Goal: Task Accomplishment & Management: Use online tool/utility

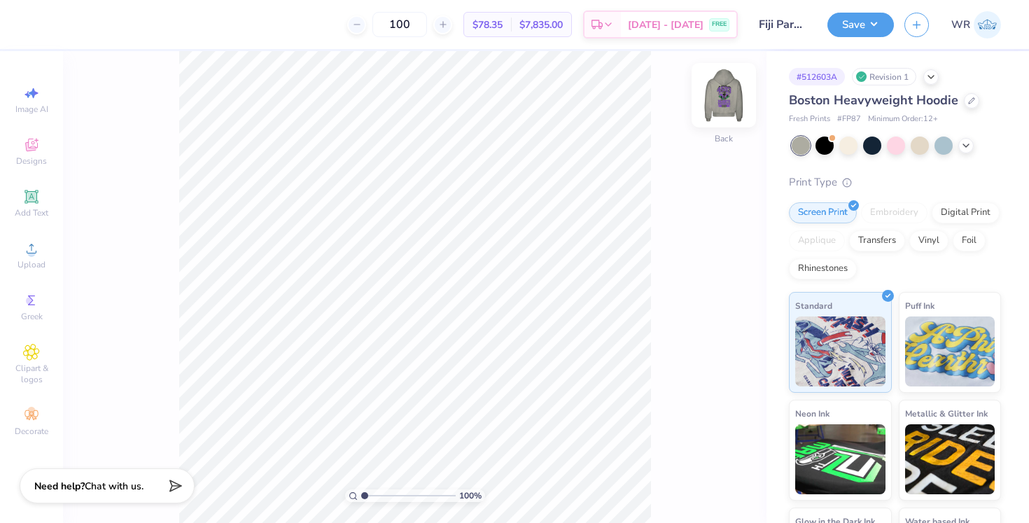
click at [723, 97] on img at bounding box center [724, 95] width 56 height 56
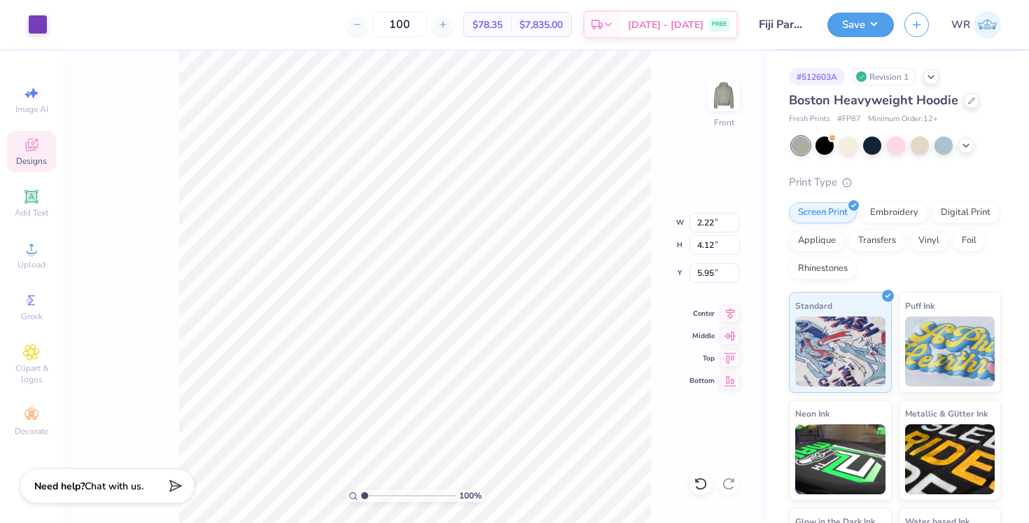
click at [40, 143] on div "Designs" at bounding box center [31, 151] width 49 height 41
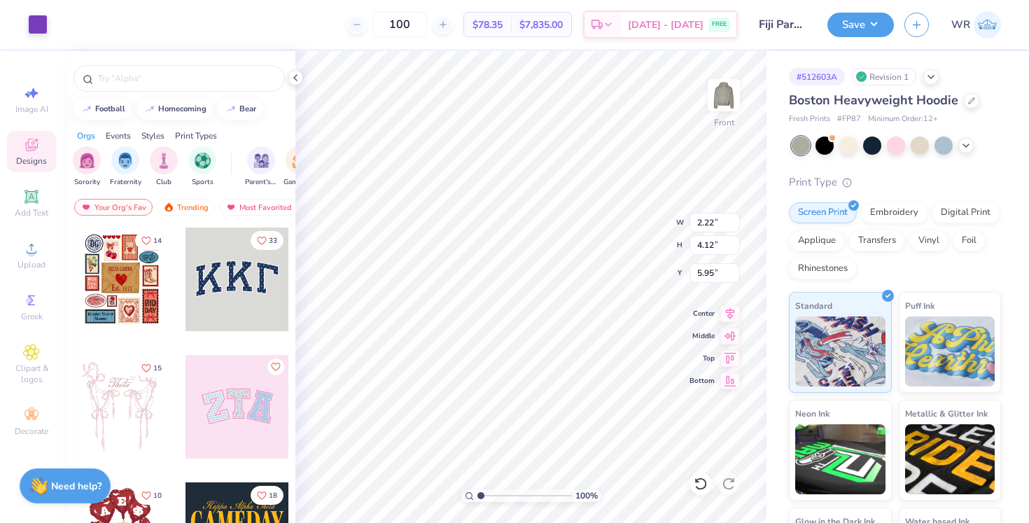
type input "2.47"
type input "4.42"
type input "5.81"
click at [26, 216] on span "Add Text" at bounding box center [32, 212] width 34 height 11
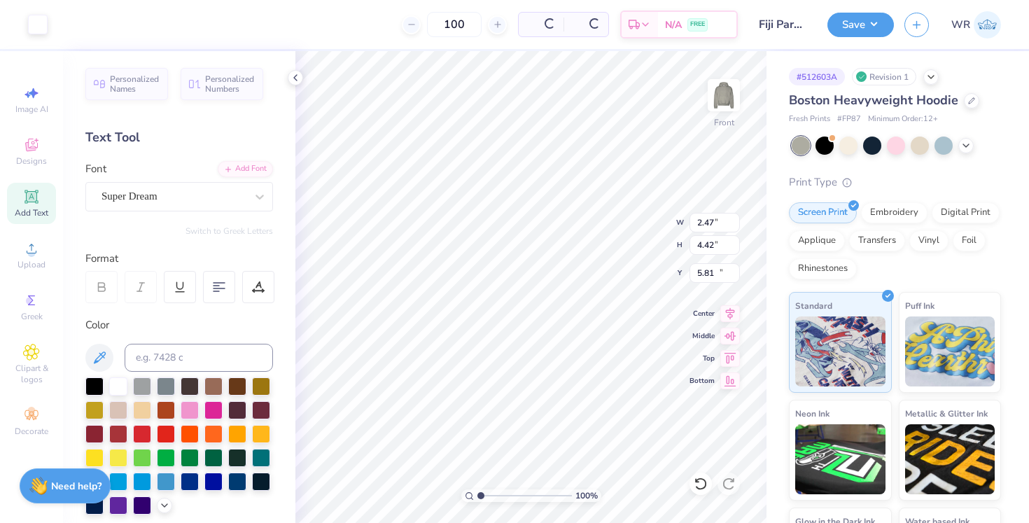
type input "7.22"
type input "2.09"
type input "13.71"
type input "7.22"
type input "2.09"
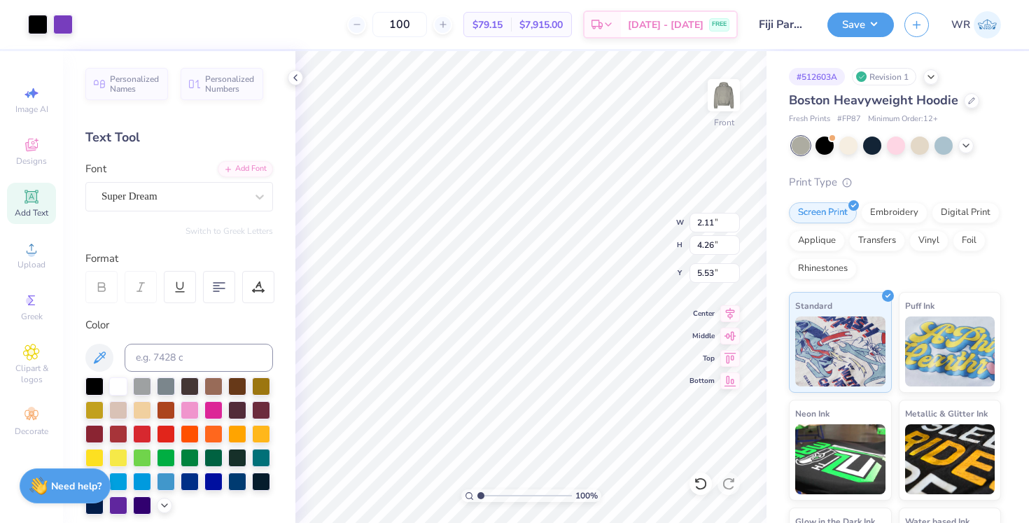
type input "13.71"
type input "1.84"
type input "3.50"
type input "5.65"
type input "7.22"
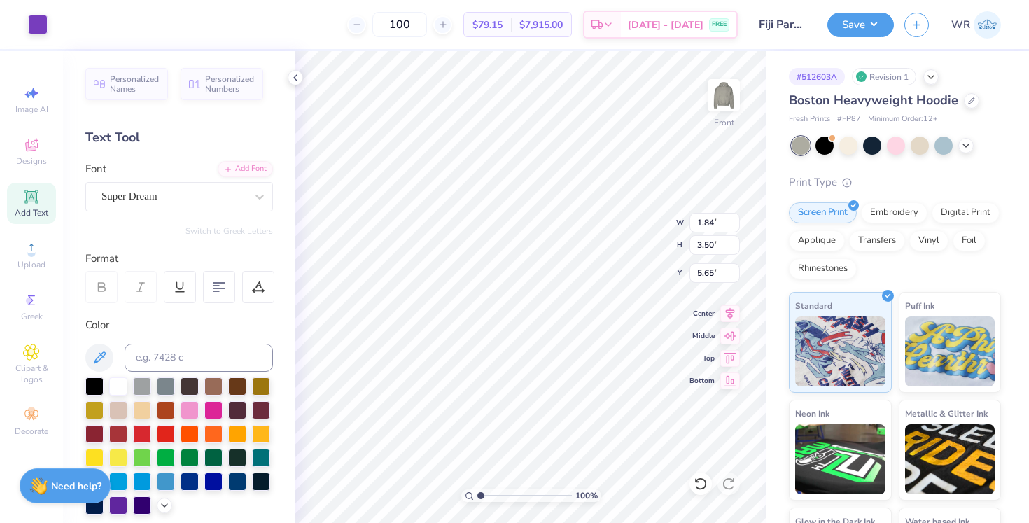
type input "2.09"
type input "13.71"
type input "1.71"
click at [487, 494] on input "range" at bounding box center [524, 495] width 95 height 13
click at [64, 17] on div at bounding box center [63, 23] width 20 height 20
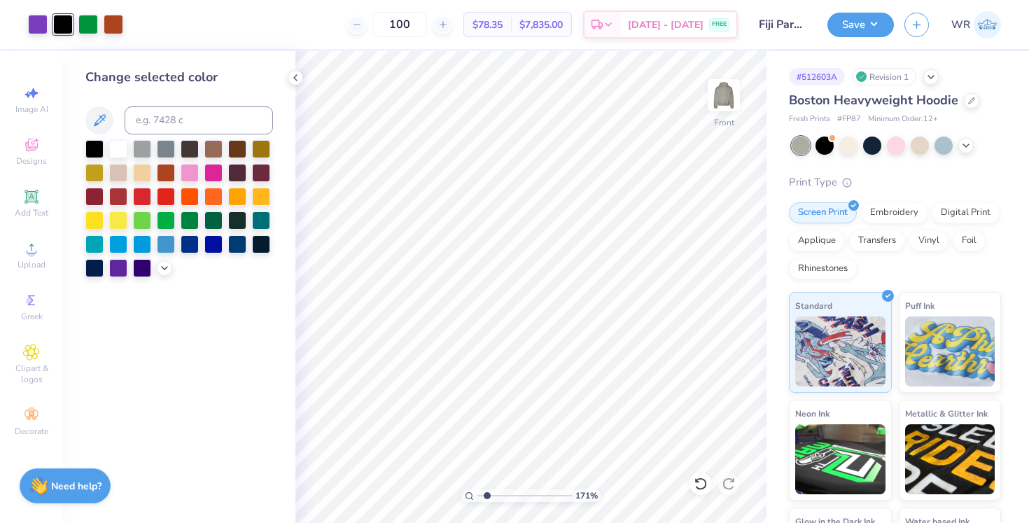
click at [216, 48] on div "100 $78.35 Per Item $7,835.00 Total Est. Delivery Sep 14 - 17 FREE" at bounding box center [436, 24] width 604 height 49
click at [300, 83] on icon at bounding box center [295, 77] width 11 height 11
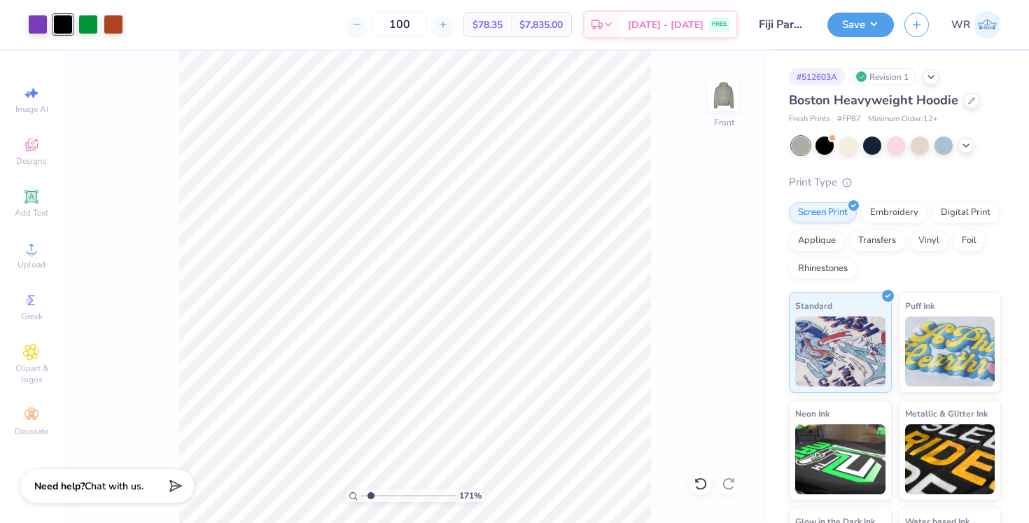
click at [161, 213] on div "171 % Front" at bounding box center [415, 287] width 704 height 472
click at [888, 22] on button "Save" at bounding box center [860, 23] width 67 height 25
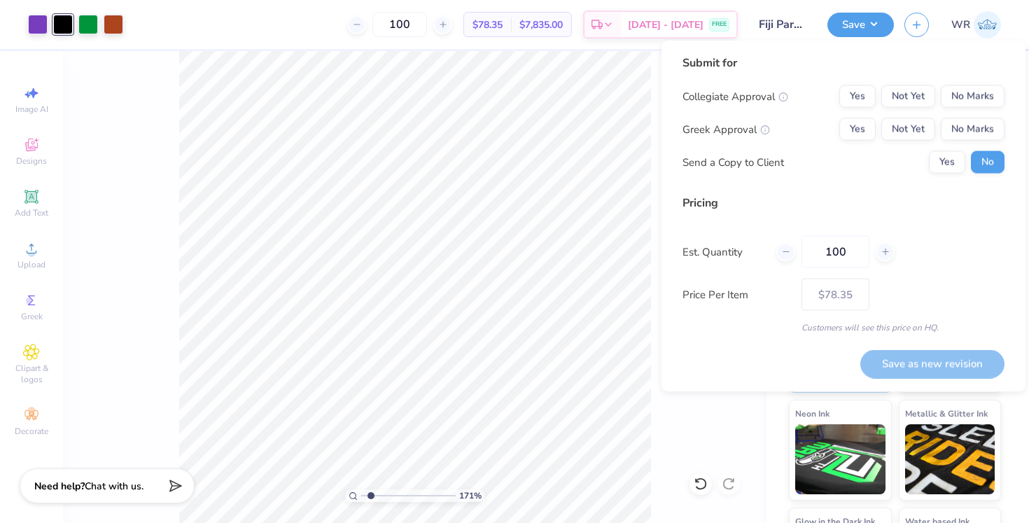
click at [737, 6] on div "100 $78.35 Per Item $7,835.00 Total Est. Delivery Sep 14 - 17 FREE" at bounding box center [436, 24] width 604 height 49
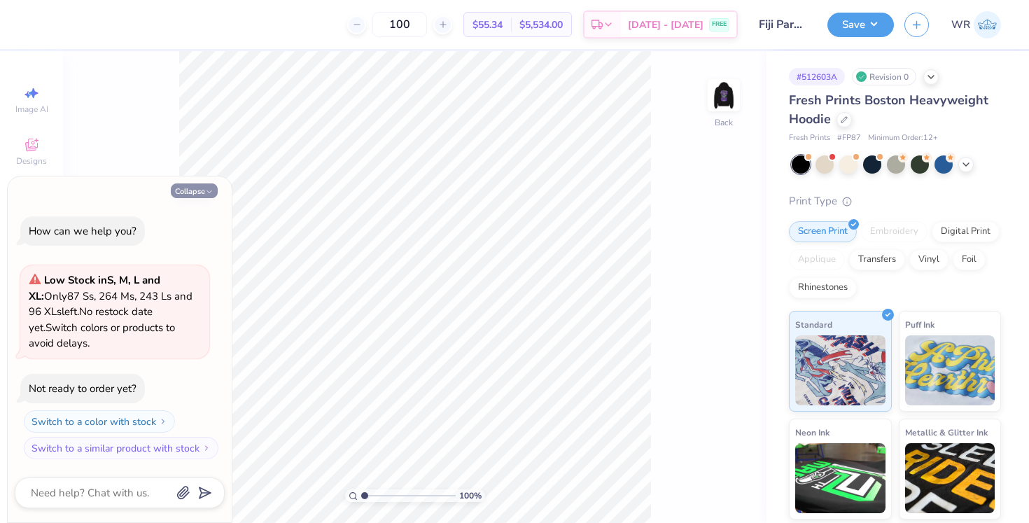
click at [198, 197] on button "Collapse" at bounding box center [194, 190] width 47 height 15
type textarea "x"
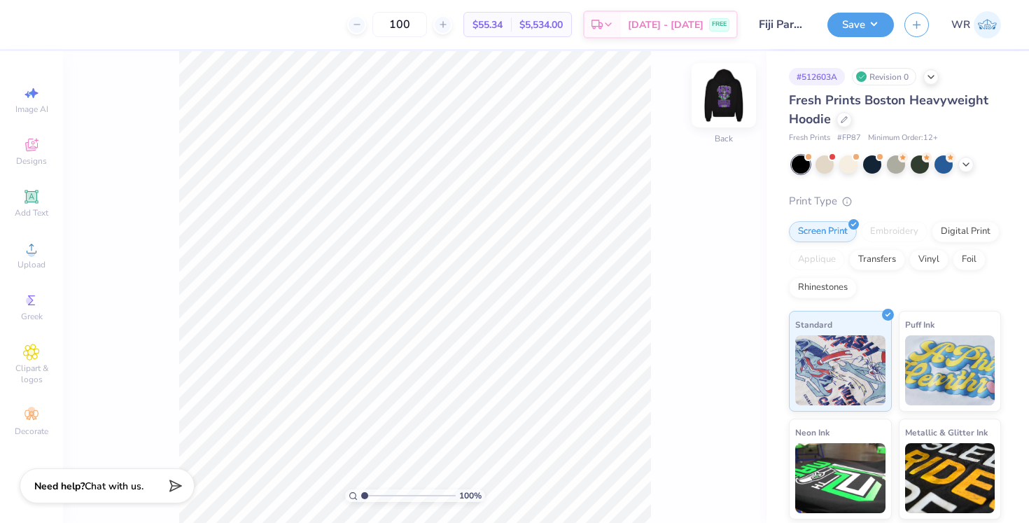
click at [736, 107] on img at bounding box center [724, 95] width 56 height 56
click at [372, 492] on input "range" at bounding box center [408, 495] width 95 height 13
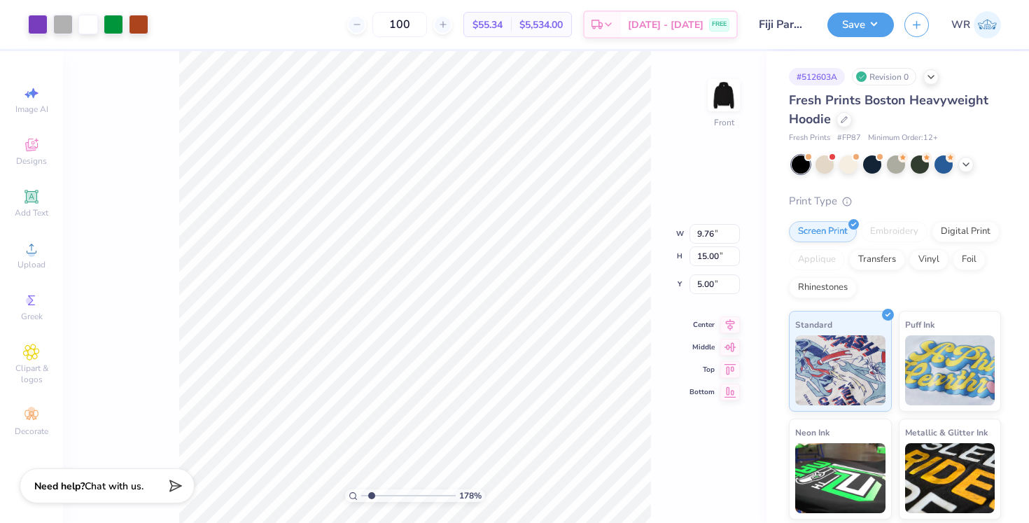
click at [662, 181] on div "178 % Front W 9.76 9.76 " H 15.00 15.00 " Y 5.00 5.00 " Center Middle Top Bottom" at bounding box center [415, 287] width 704 height 472
type input "2.45"
click at [378, 494] on input "range" at bounding box center [408, 495] width 95 height 13
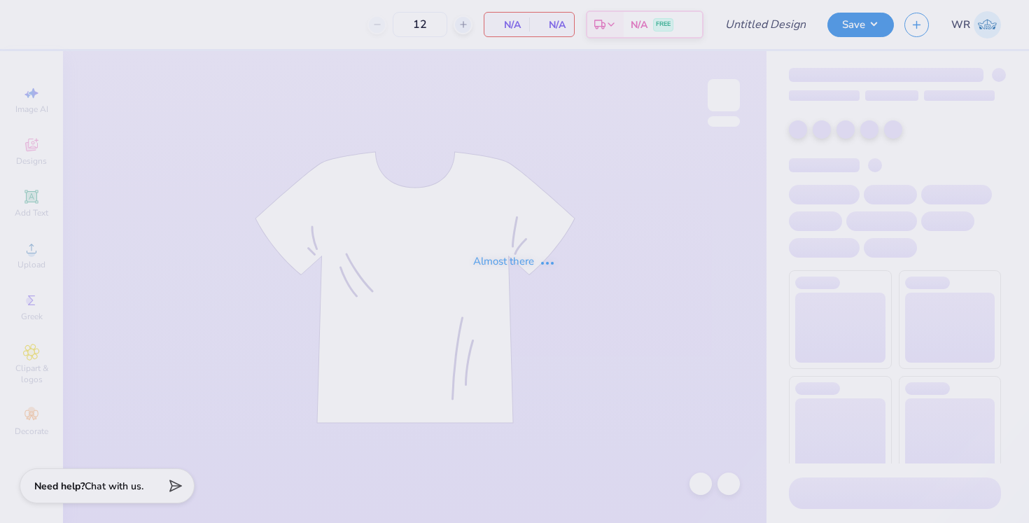
type input "Fiji Parents Weekend"
type input "75"
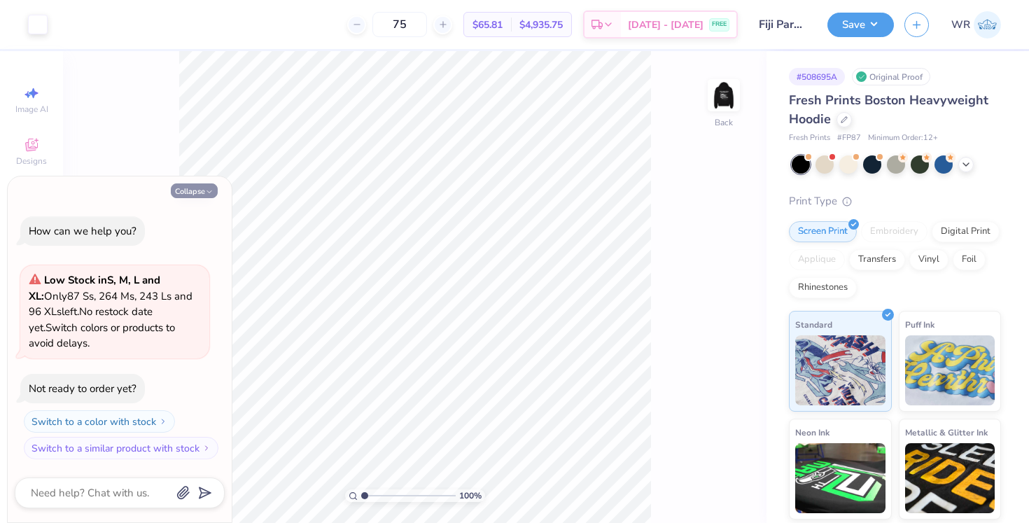
click at [198, 197] on button "Collapse" at bounding box center [194, 190] width 47 height 15
type textarea "x"
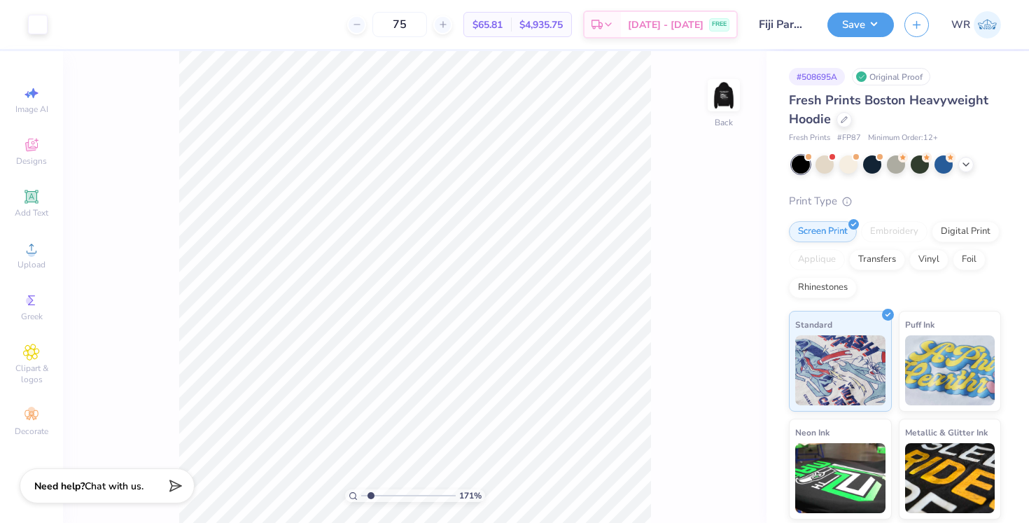
drag, startPoint x: 362, startPoint y: 494, endPoint x: 371, endPoint y: 494, distance: 9.1
click at [371, 494] on input "range" at bounding box center [408, 495] width 95 height 13
type input "2.45"
drag, startPoint x: 371, startPoint y: 494, endPoint x: 378, endPoint y: 495, distance: 7.1
click at [378, 495] on input "range" at bounding box center [408, 495] width 95 height 13
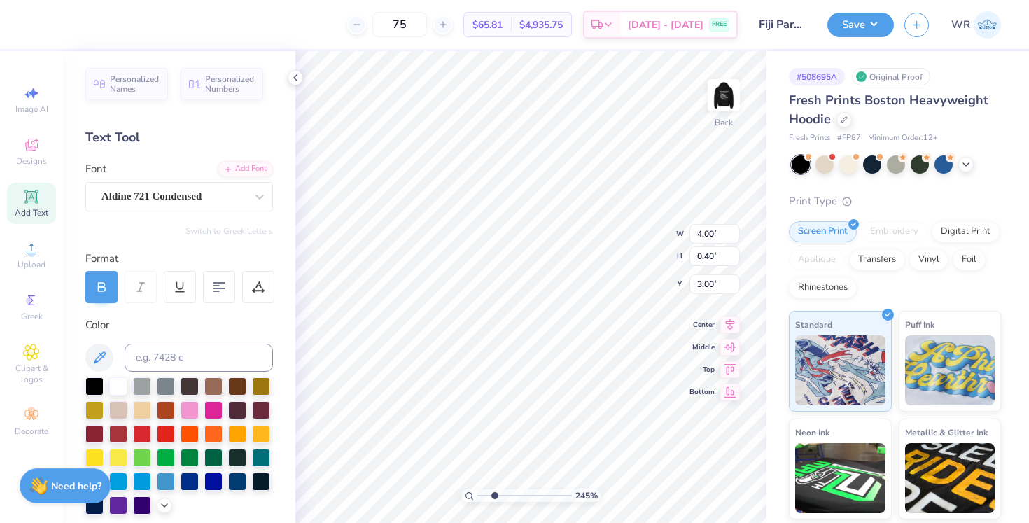
type textarea "P"
type textarea "4503"
click at [723, 97] on img at bounding box center [724, 95] width 56 height 56
type textarea "P"
type textarea "4"
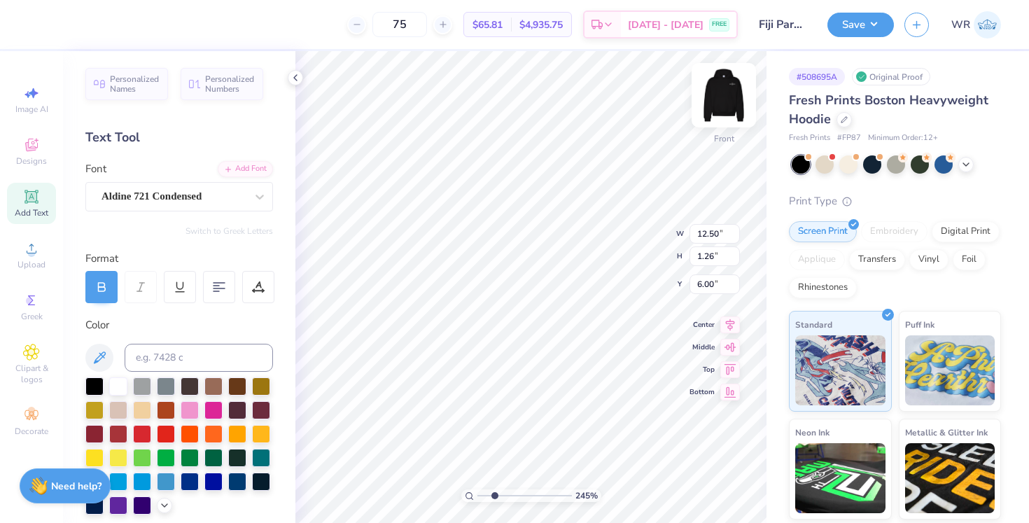
scroll to position [0, 1]
type textarea "UW 4503"
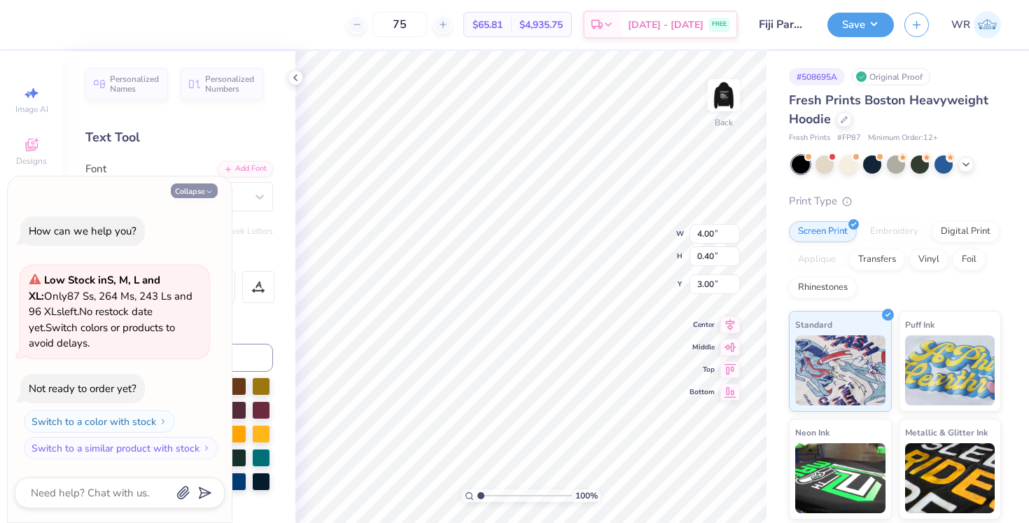
click at [207, 191] on icon "button" at bounding box center [209, 192] width 8 height 8
type textarea "x"
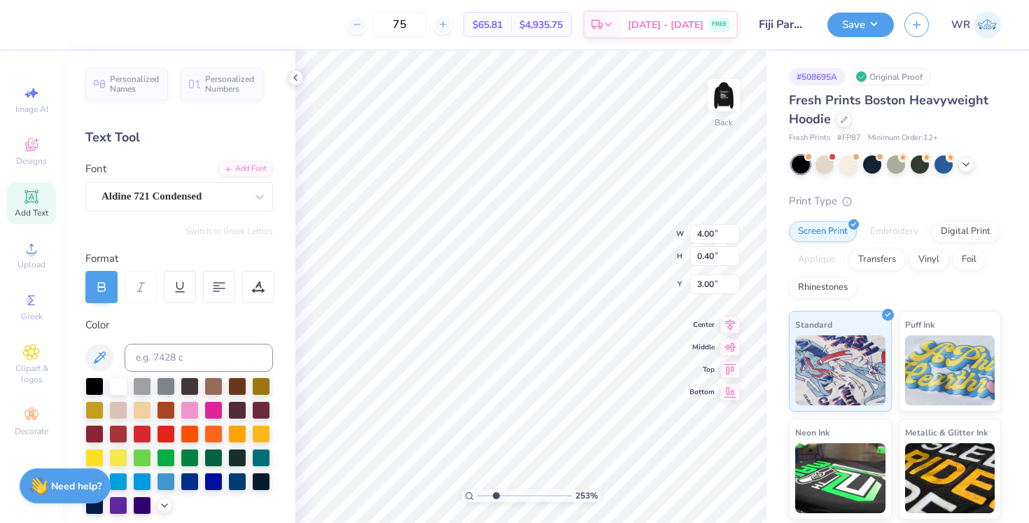
type input "2.53"
drag, startPoint x: 482, startPoint y: 495, endPoint x: 495, endPoint y: 496, distance: 13.3
click at [495, 496] on input "range" at bounding box center [524, 495] width 95 height 13
type textarea "P"
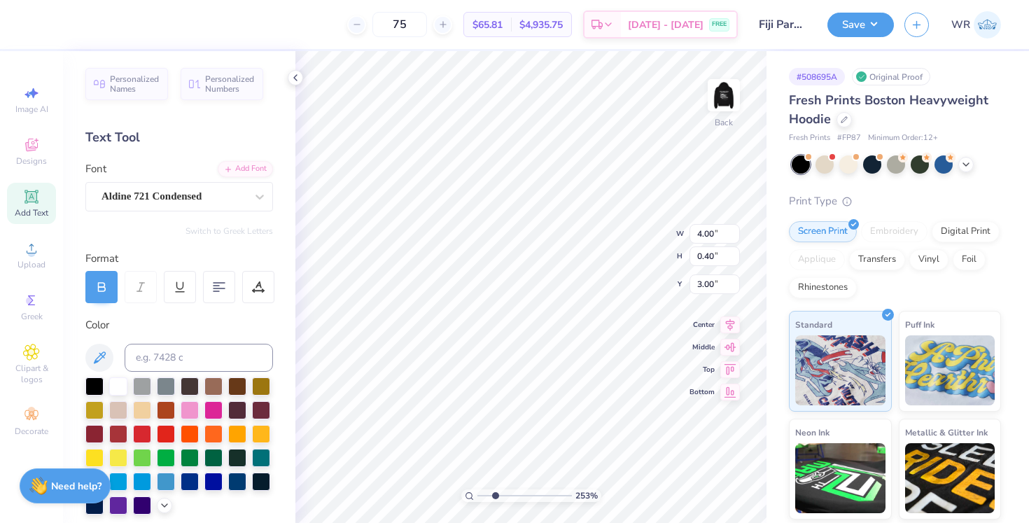
type textarea "UW 4503"
click at [876, 33] on button "Save" at bounding box center [860, 23] width 67 height 25
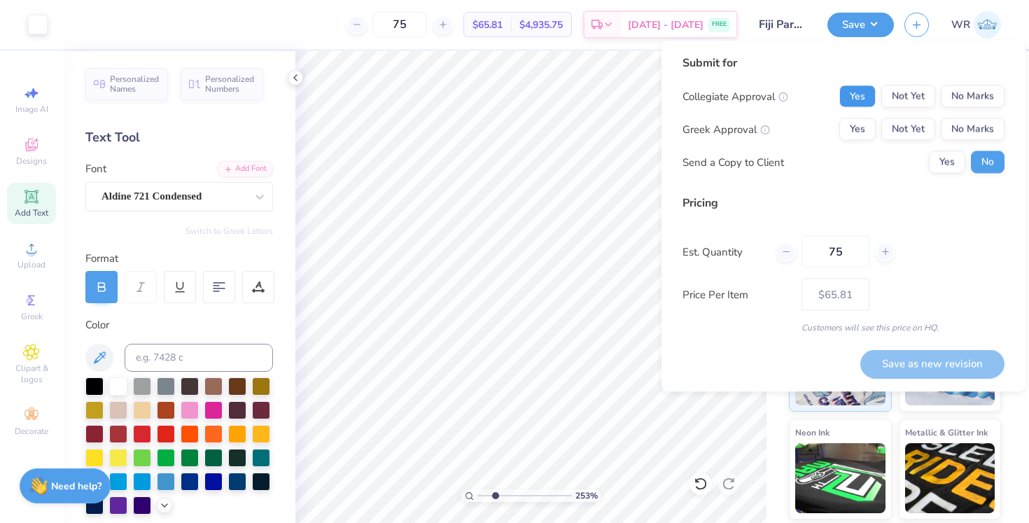
click at [875, 98] on button "Yes" at bounding box center [857, 96] width 36 height 22
click at [963, 120] on button "No Marks" at bounding box center [973, 129] width 64 height 22
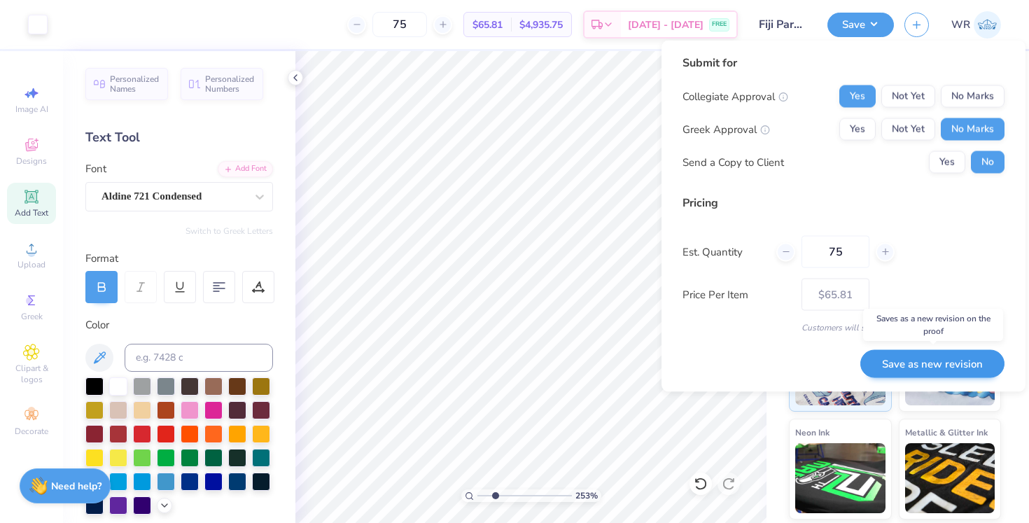
click at [957, 363] on button "Save as new revision" at bounding box center [932, 363] width 144 height 29
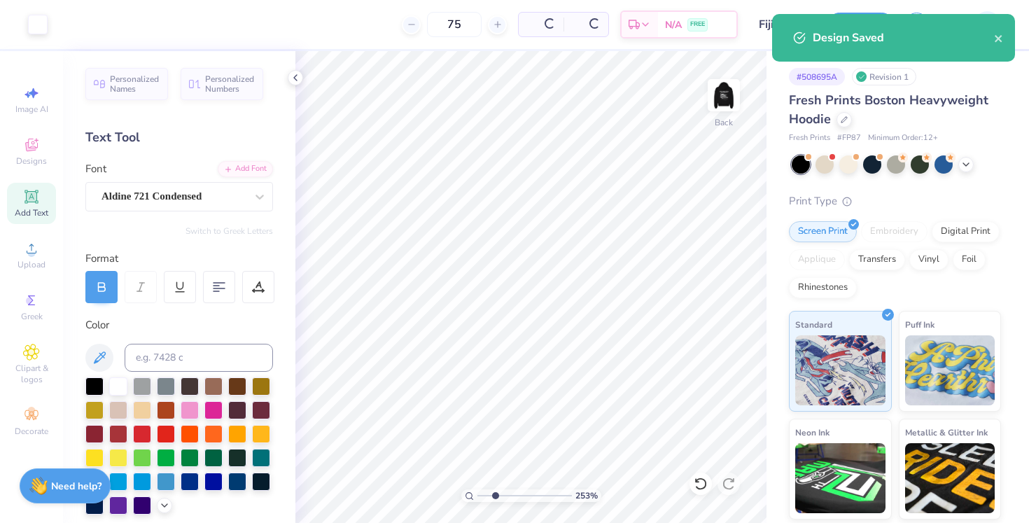
type input "– –"
click at [724, 97] on img at bounding box center [724, 95] width 56 height 56
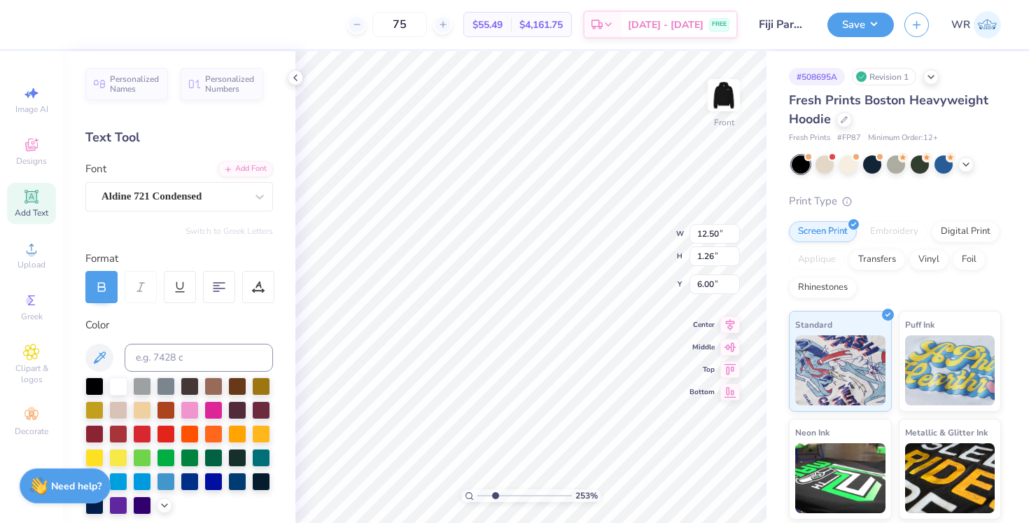
type textarea "P"
type textarea "UW"
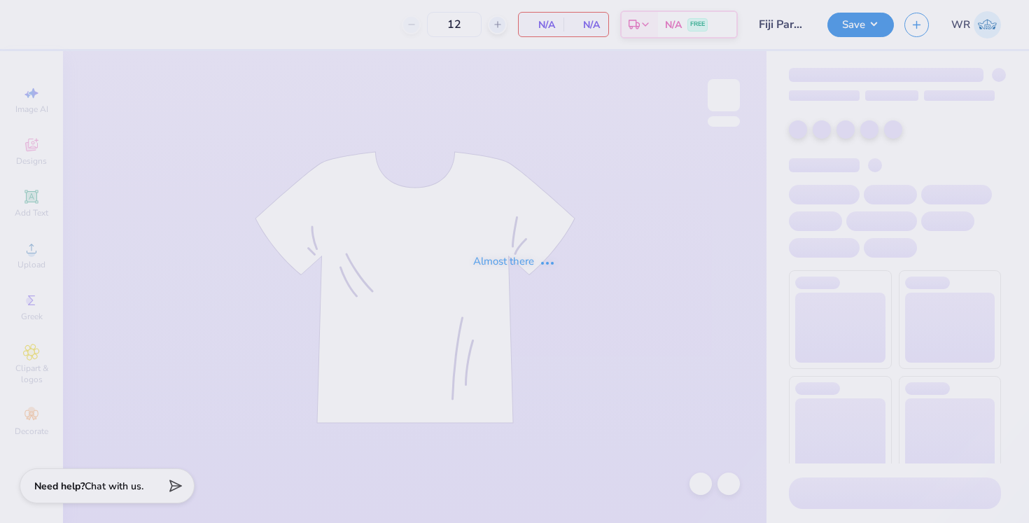
type input "75"
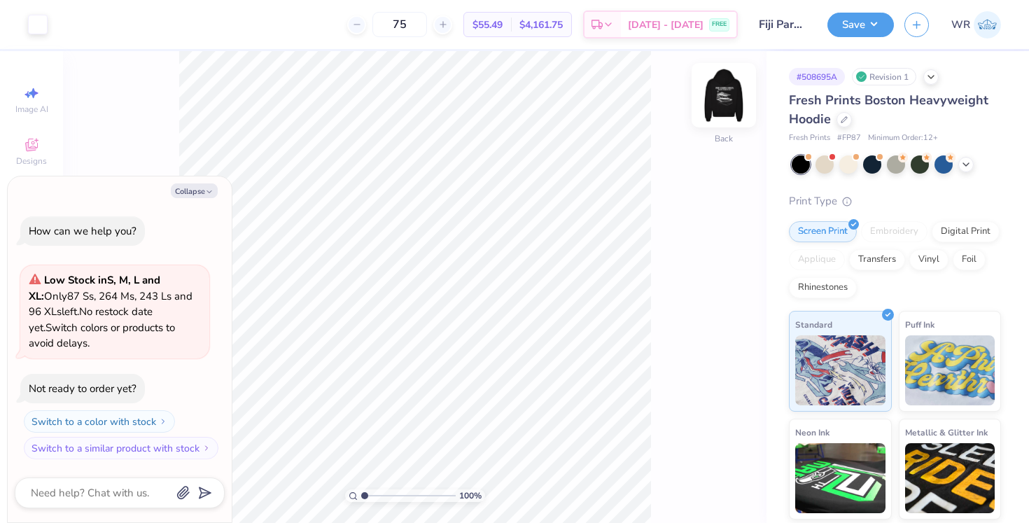
click at [733, 96] on img at bounding box center [724, 95] width 56 height 56
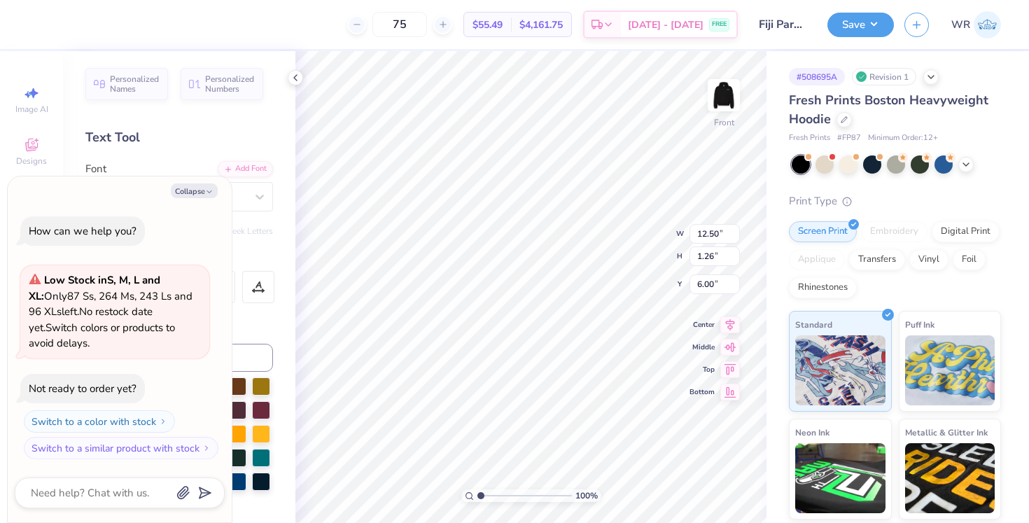
type textarea "x"
type textarea "PHI GAMMA DELTAU"
type textarea "x"
type textarea "PHI GAMMA DELTAUW"
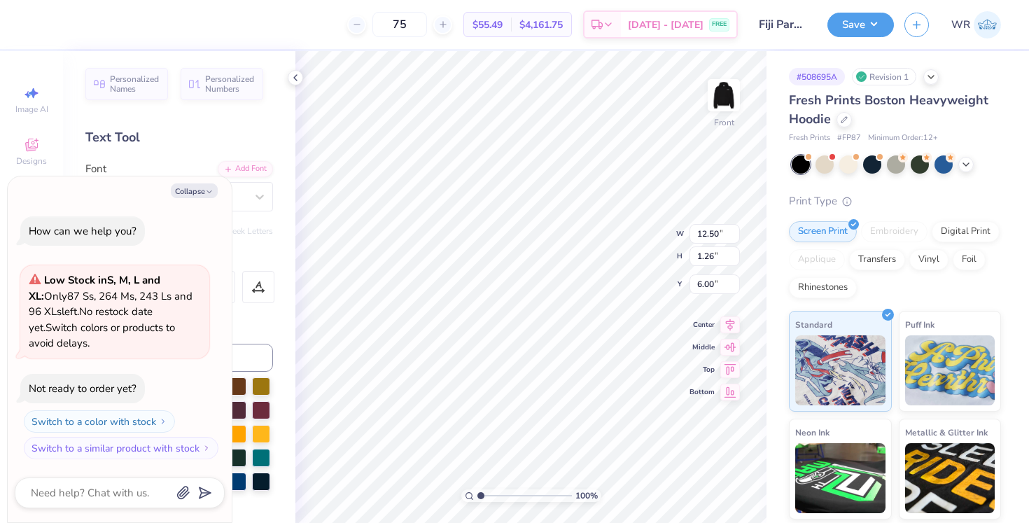
type textarea "x"
type textarea "PHI GAMMA DELTAUW"
type textarea "x"
type textarea "PHI GAMMA DELTAUW 4"
type textarea "x"
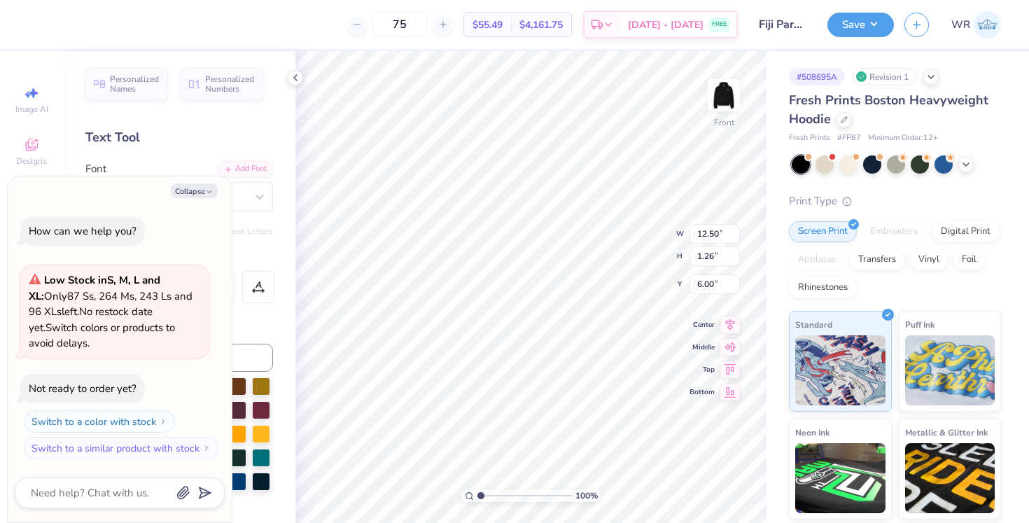
type textarea "PHI GAMMA DELTAUW 45"
type textarea "x"
type textarea "PHI GAMMA DELTAUW 450"
type textarea "x"
type textarea "PHI GAMMA DELTAUW 4503"
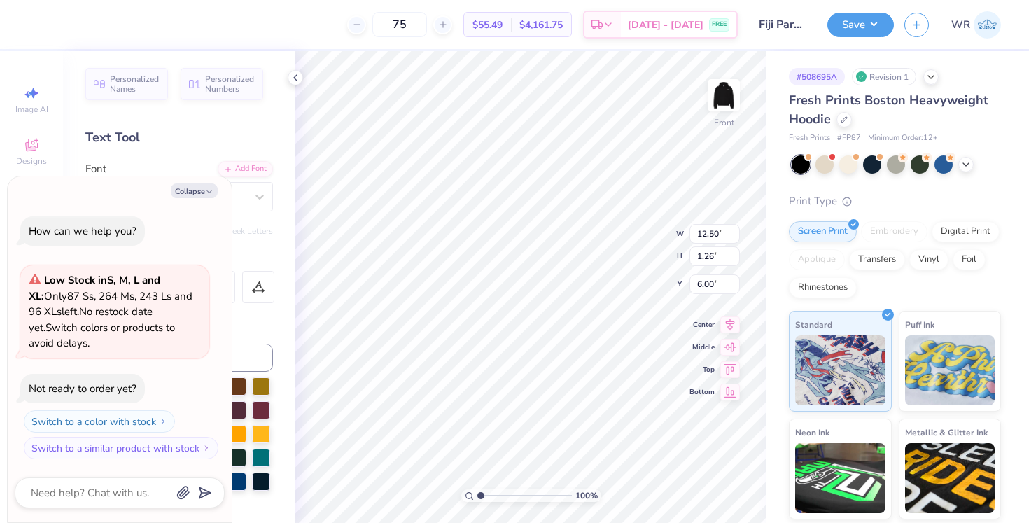
scroll to position [0, 8]
type textarea "x"
type textarea "PHI GAMMA DELTUW 4503"
type textarea "x"
type textarea "PHI GAMMA DELUW 4503"
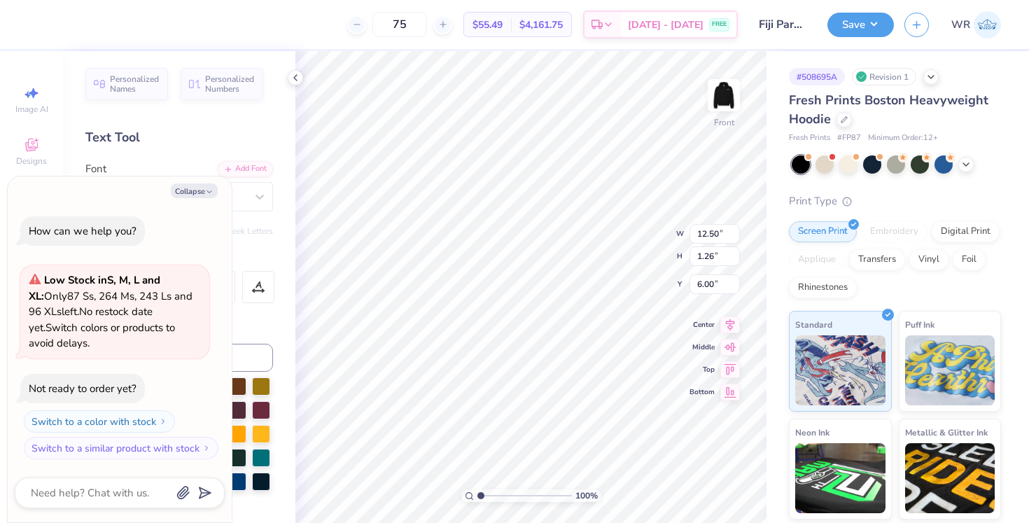
type textarea "x"
type textarea "PHI GAMMA DEUW 4503"
type textarea "x"
type textarea "PHI GAMMA DUW 4503"
type textarea "x"
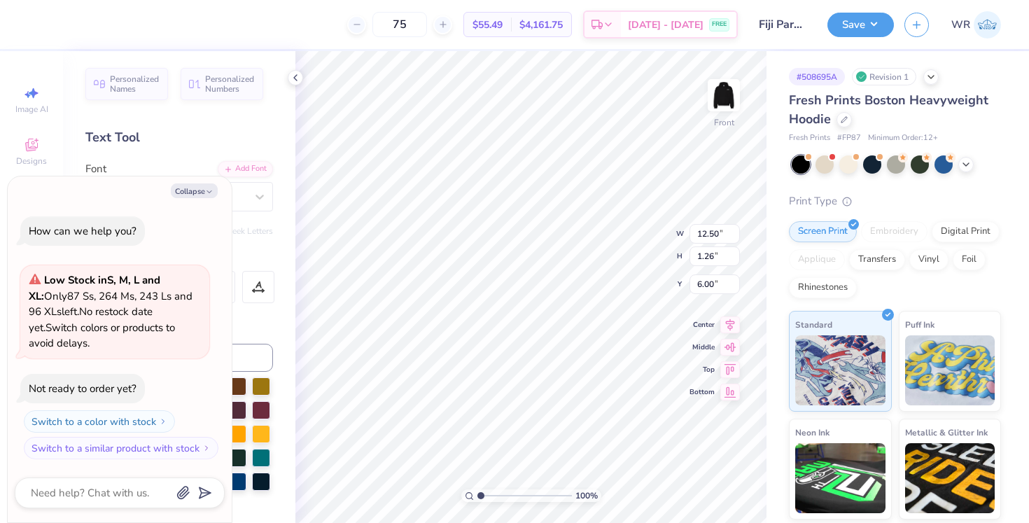
type textarea "PHI GAMMA UW 4503"
type textarea "x"
type textarea "PHI GAMMAUW 4503"
type textarea "x"
type textarea "PHI GAMMUW 4503"
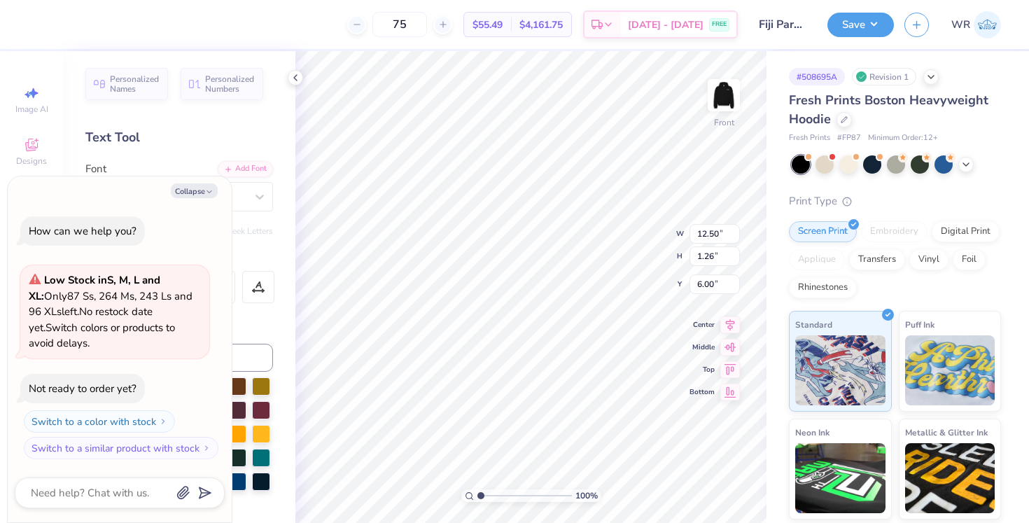
type textarea "x"
type textarea "PHI GAMUW 4503"
type textarea "x"
type textarea "PHI GAUW 4503"
type textarea "x"
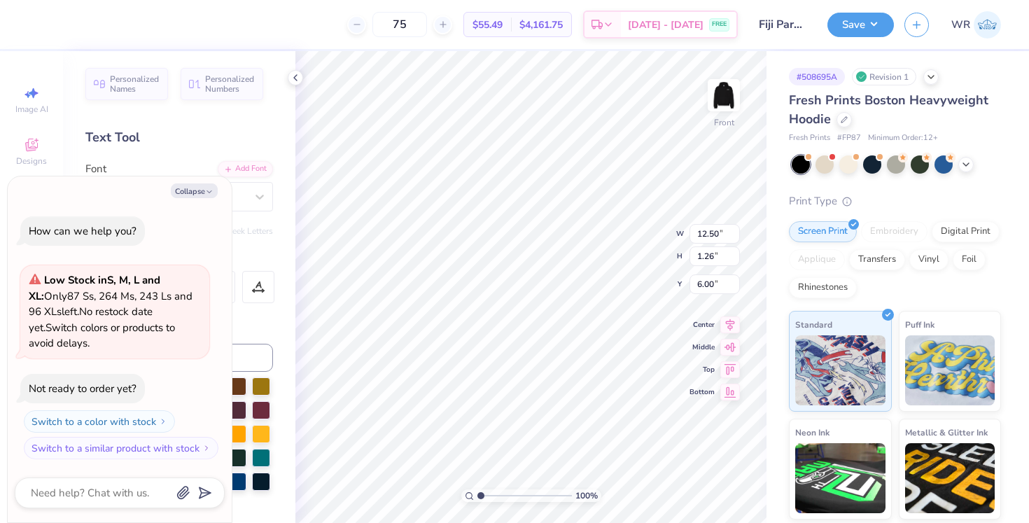
type textarea "PHI GUW 4503"
type textarea "x"
type textarea "PHI UW 4503"
type textarea "x"
type textarea "PHIUW 4503"
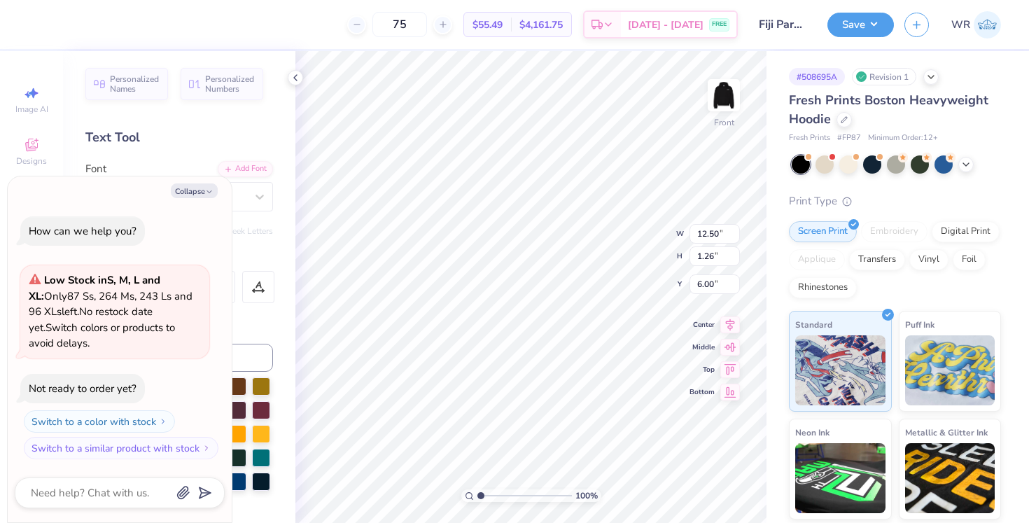
type textarea "x"
type textarea "PHUW 4503"
type textarea "x"
type textarea "PUW 4503"
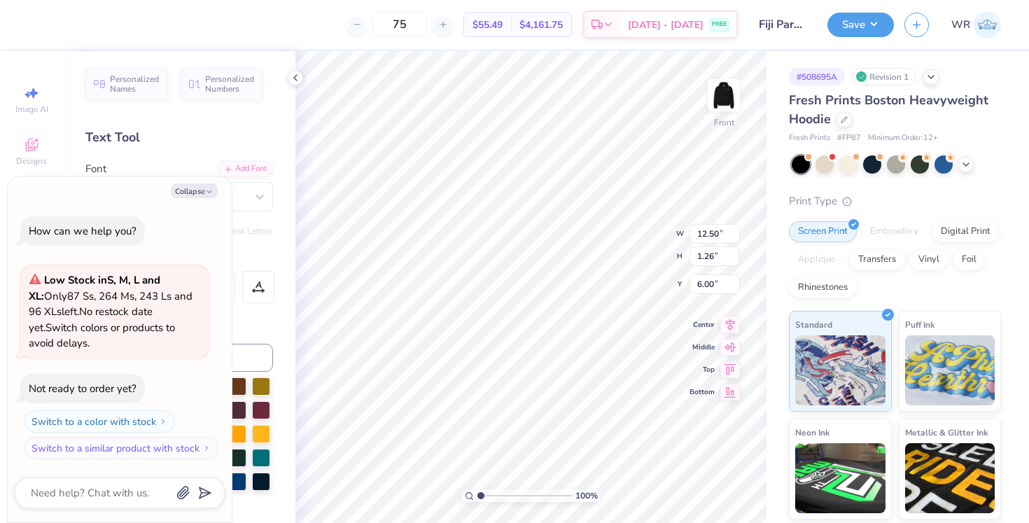
type textarea "x"
type textarea "UW 4503"
click at [859, 25] on button "Save" at bounding box center [860, 23] width 67 height 25
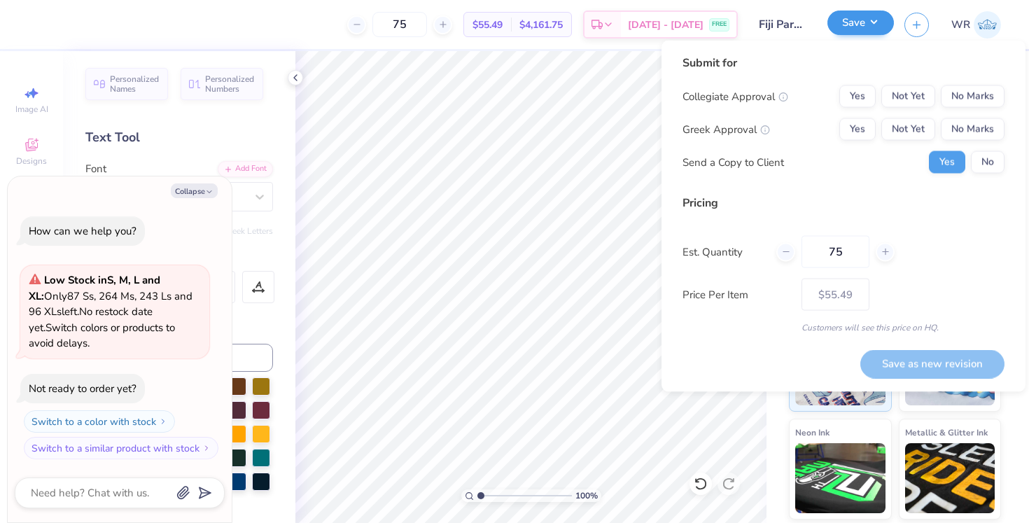
type textarea "x"
type input "5.89"
type input "1.29"
type input "5.99"
click at [871, 96] on button "Yes" at bounding box center [857, 96] width 36 height 22
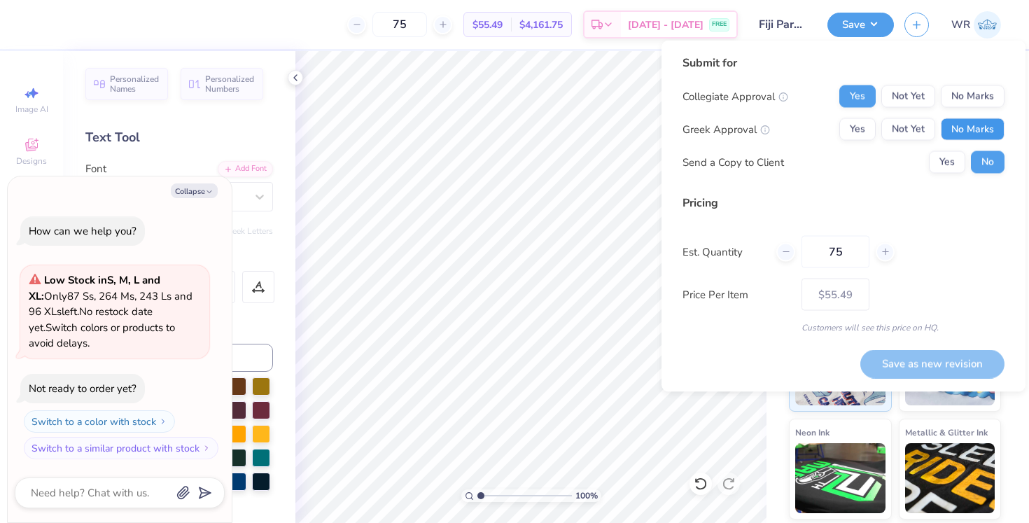
click at [979, 136] on button "No Marks" at bounding box center [973, 129] width 64 height 22
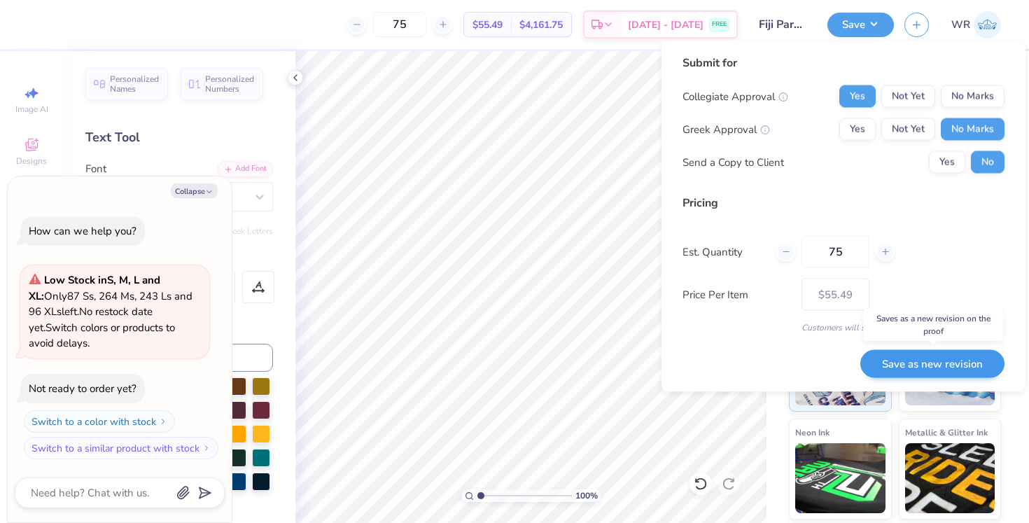
click at [939, 365] on button "Save as new revision" at bounding box center [932, 363] width 144 height 29
type input "$55.49"
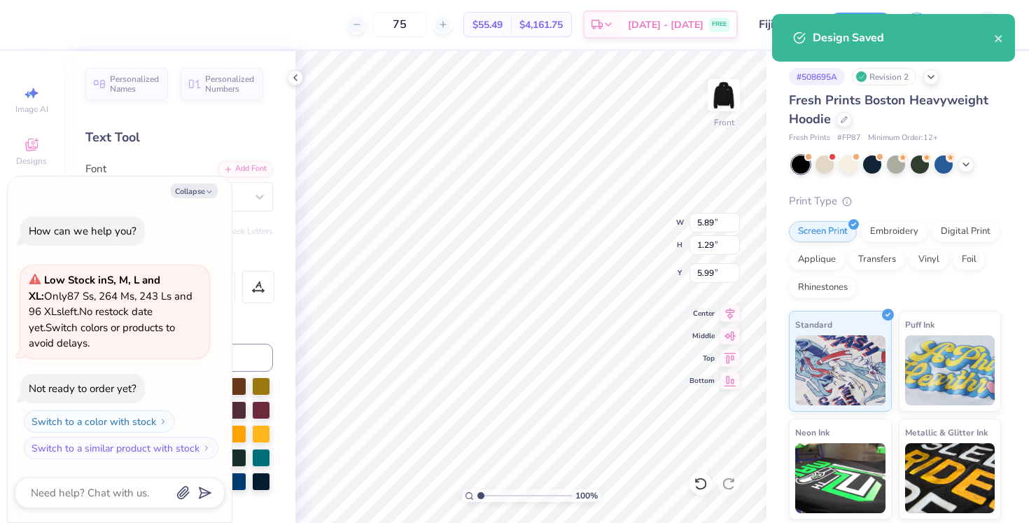
type textarea "x"
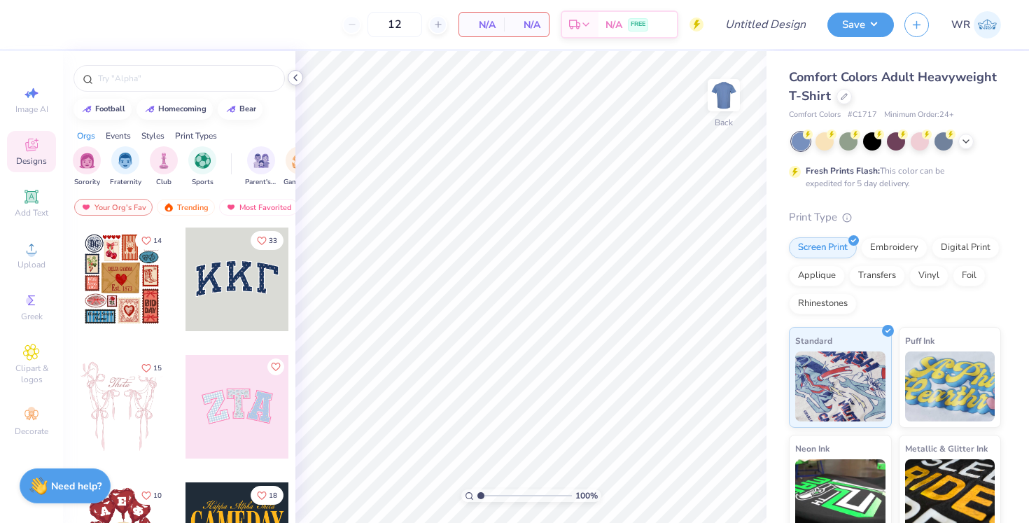
click at [300, 75] on icon at bounding box center [295, 77] width 11 height 11
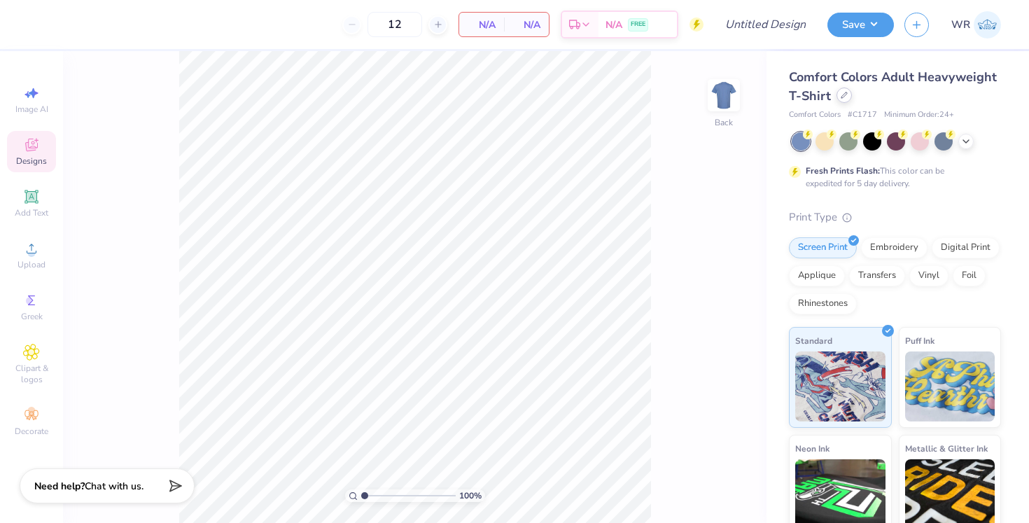
click at [846, 95] on icon at bounding box center [844, 95] width 7 height 7
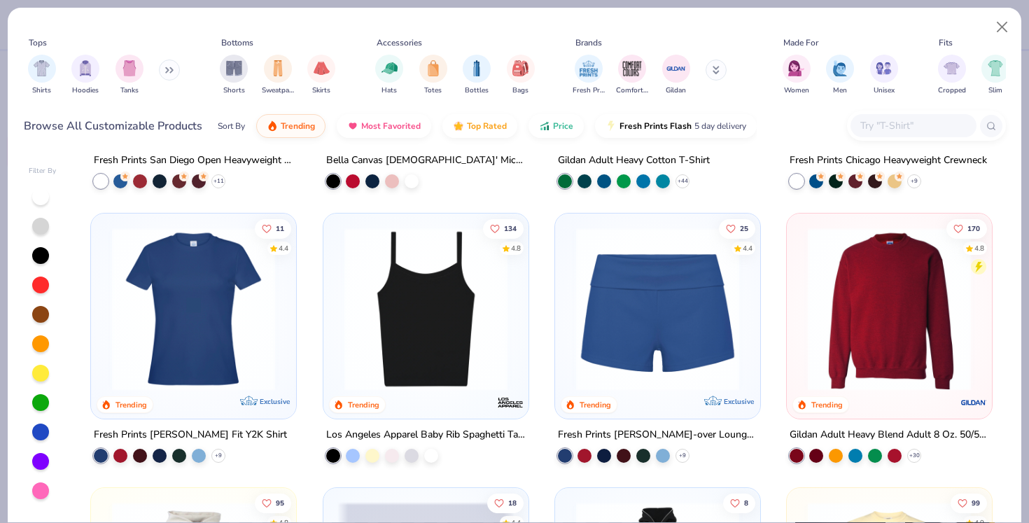
scroll to position [774, 0]
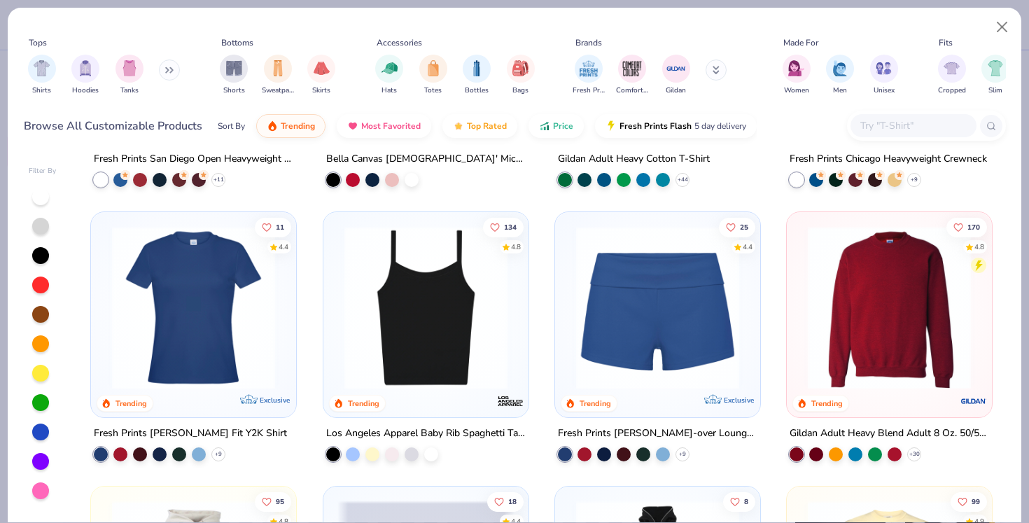
click at [172, 76] on button at bounding box center [169, 70] width 21 height 21
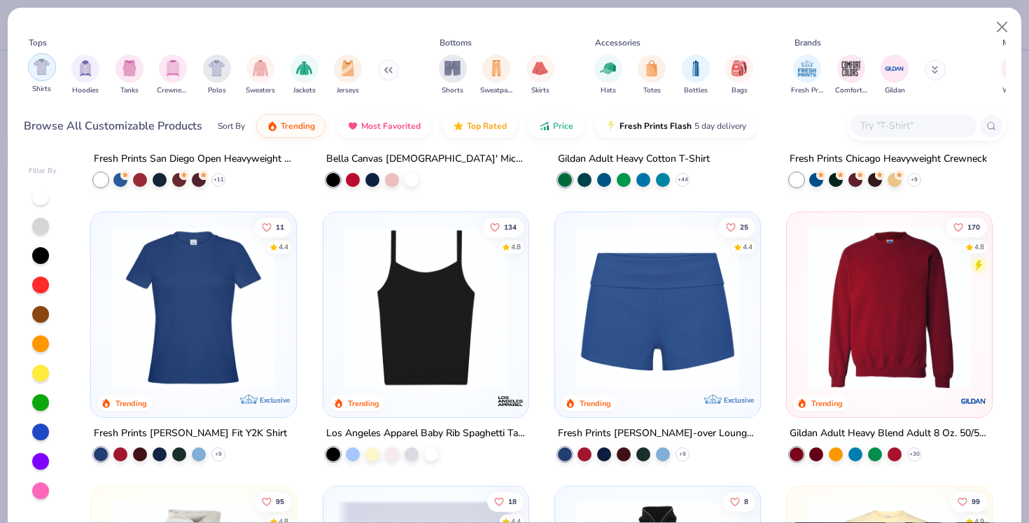
click at [45, 71] on img "filter for Shirts" at bounding box center [42, 67] width 16 height 16
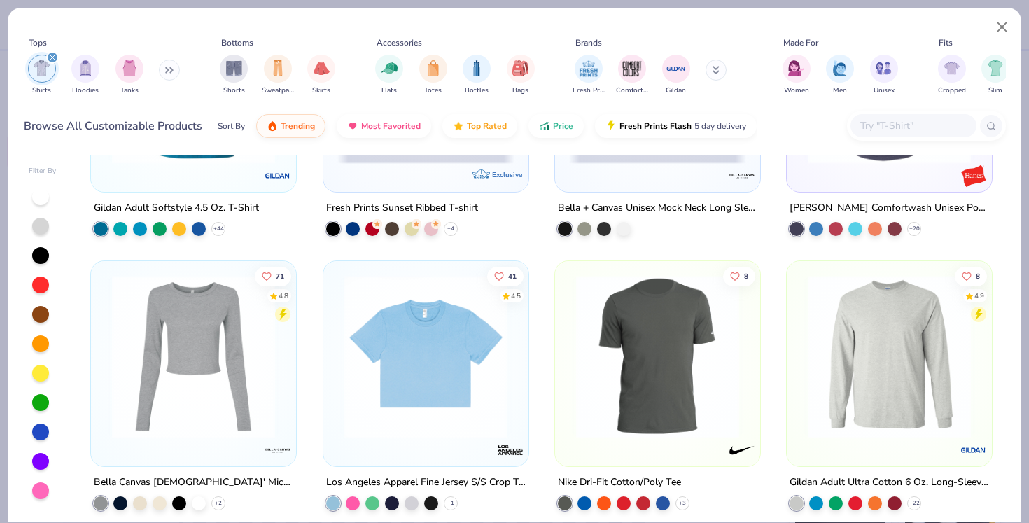
scroll to position [1301, 0]
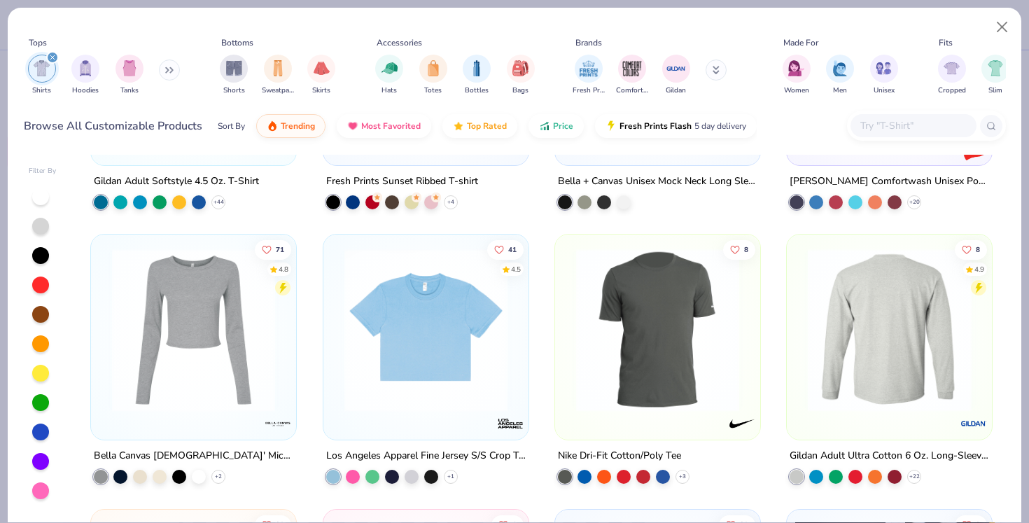
click at [851, 318] on img at bounding box center [889, 330] width 177 height 163
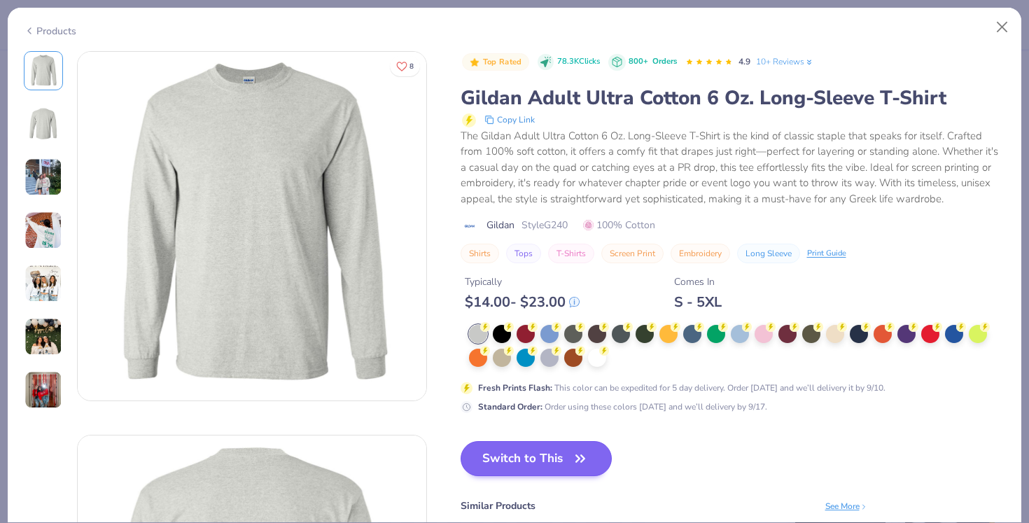
click at [588, 454] on icon "button" at bounding box center [581, 459] width 20 height 20
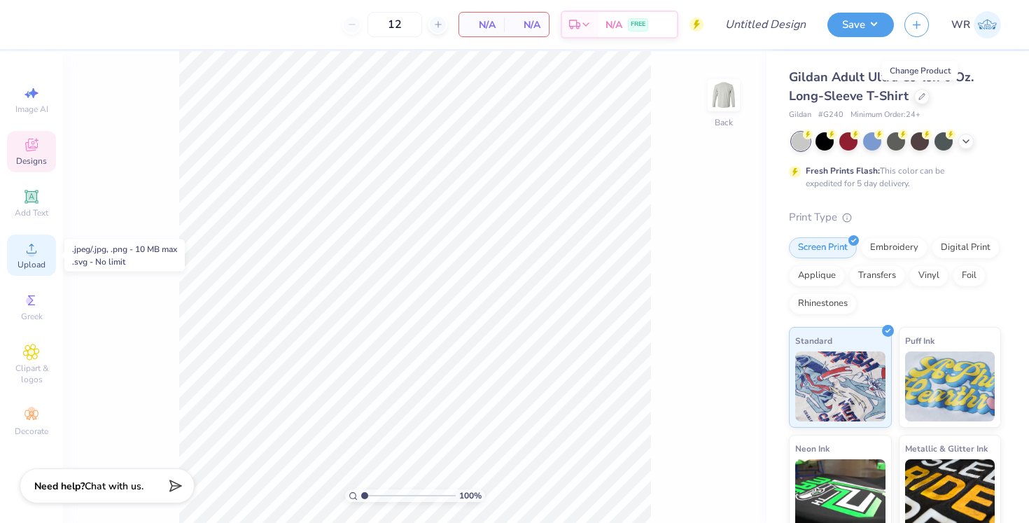
click at [36, 266] on span "Upload" at bounding box center [32, 264] width 28 height 11
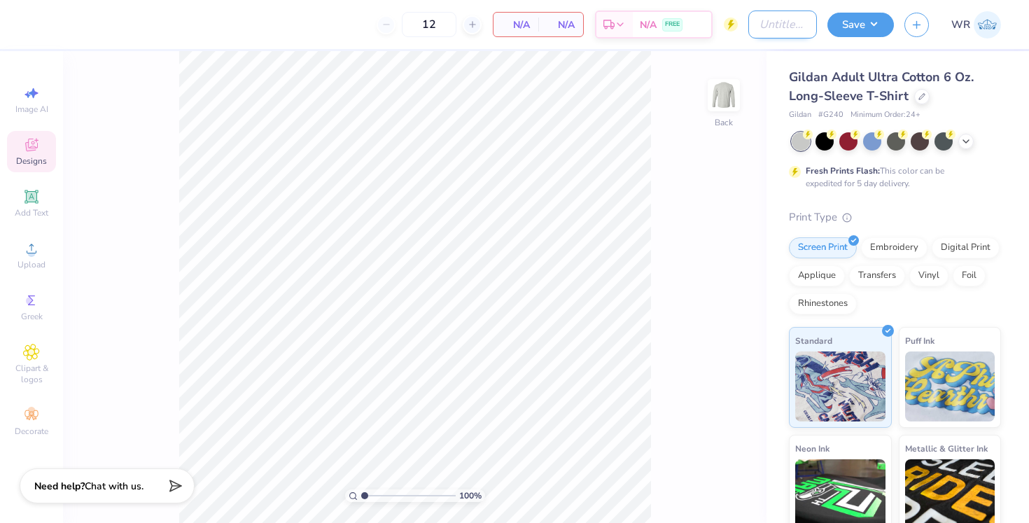
click at [759, 34] on input "Design Title" at bounding box center [782, 25] width 69 height 28
type input "UW Navigators"
click at [733, 53] on div "100 % Back" at bounding box center [415, 287] width 704 height 472
click at [27, 263] on span "Upload" at bounding box center [32, 264] width 28 height 11
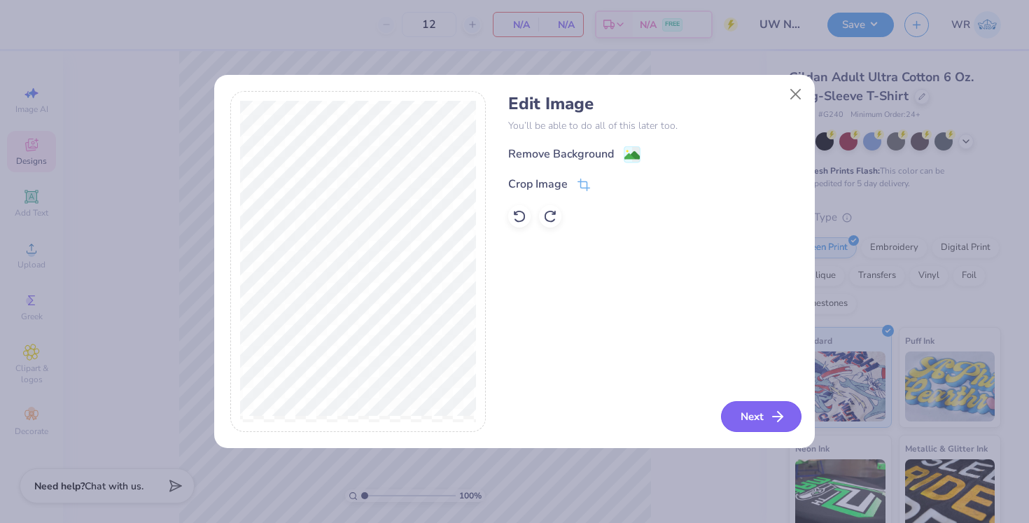
click at [748, 414] on button "Next" at bounding box center [761, 416] width 81 height 31
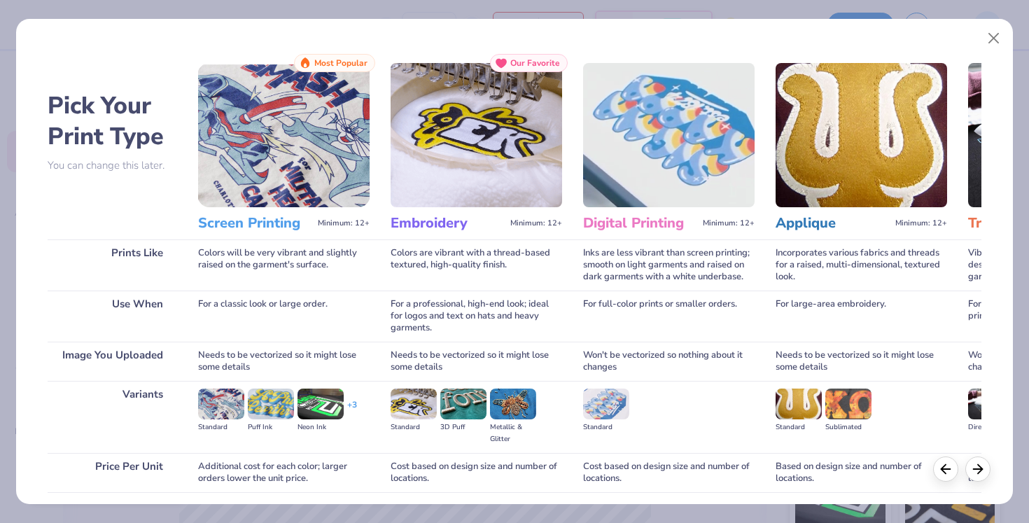
click at [229, 174] on img at bounding box center [284, 135] width 172 height 144
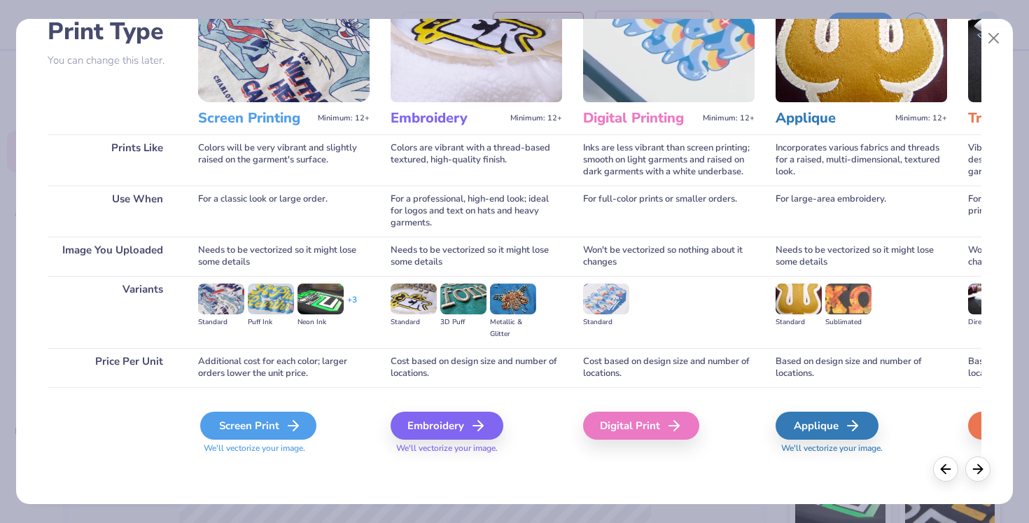
scroll to position [105, 0]
click at [246, 424] on div "Screen Print" at bounding box center [258, 426] width 116 height 28
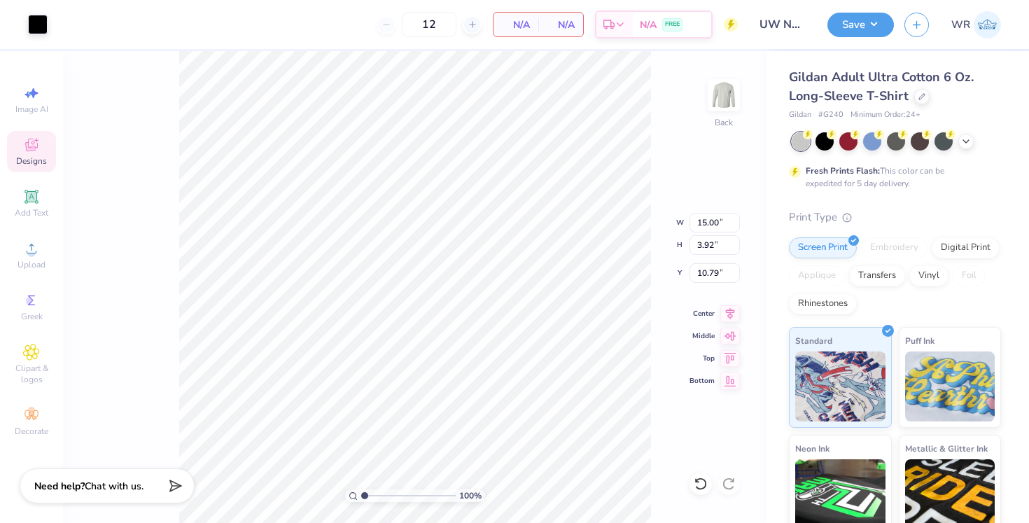
type input "1.68"
type input "11.81"
type input "3.09"
type input "1.46"
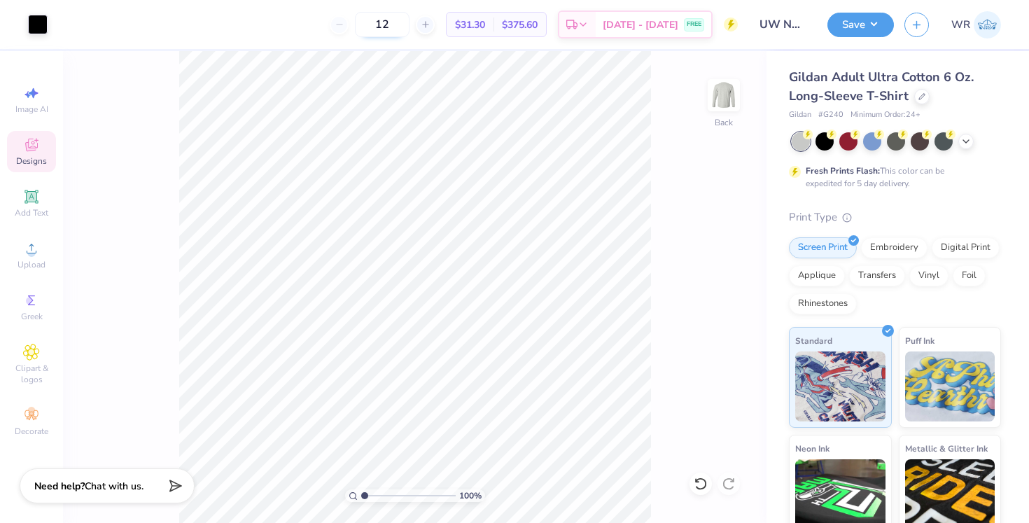
click at [408, 25] on input "12" at bounding box center [382, 24] width 55 height 25
type input "1"
click at [850, 34] on button "Save" at bounding box center [860, 23] width 67 height 25
type input "0"
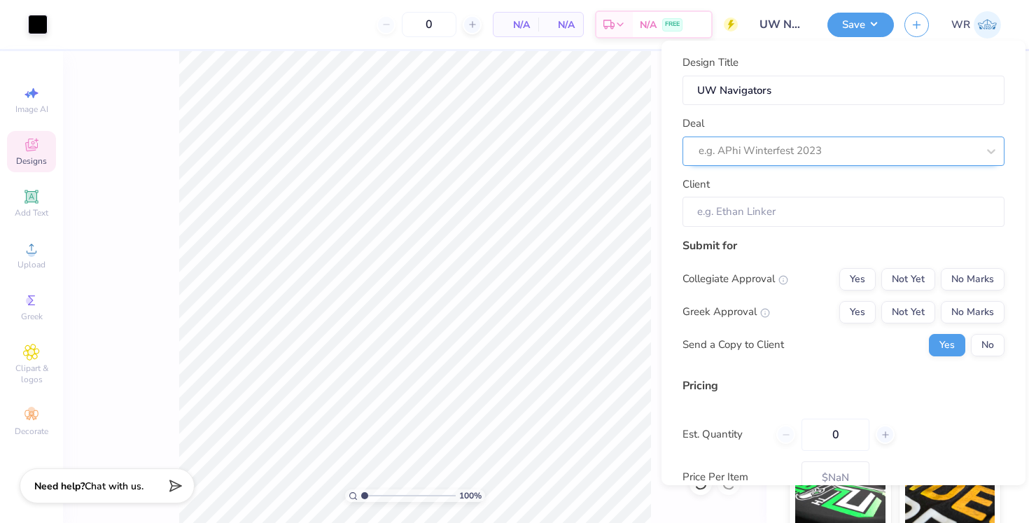
click at [818, 153] on div "e.g. APhi Winterfest 2023" at bounding box center [838, 151] width 279 height 16
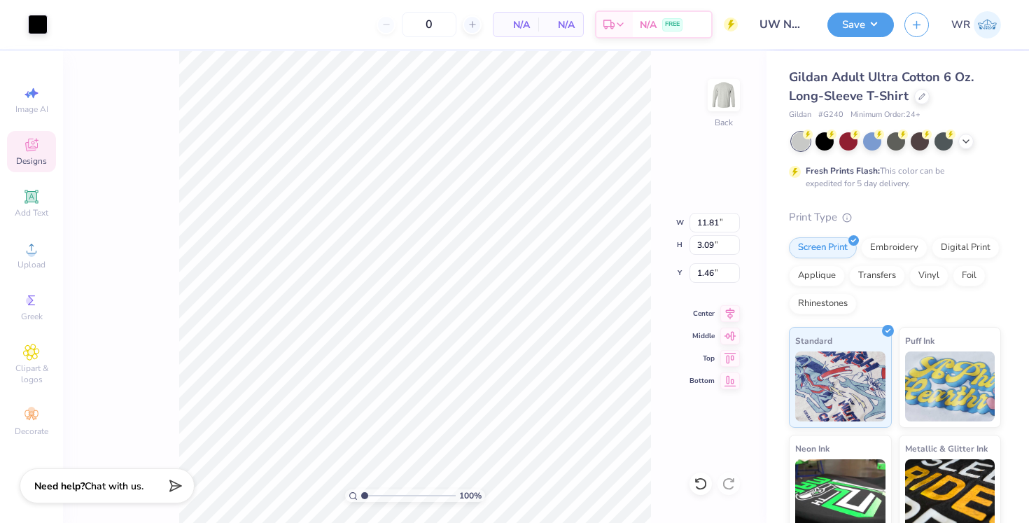
type input "6.71"
type input "1.75"
type input "2.79"
type input "2.12"
